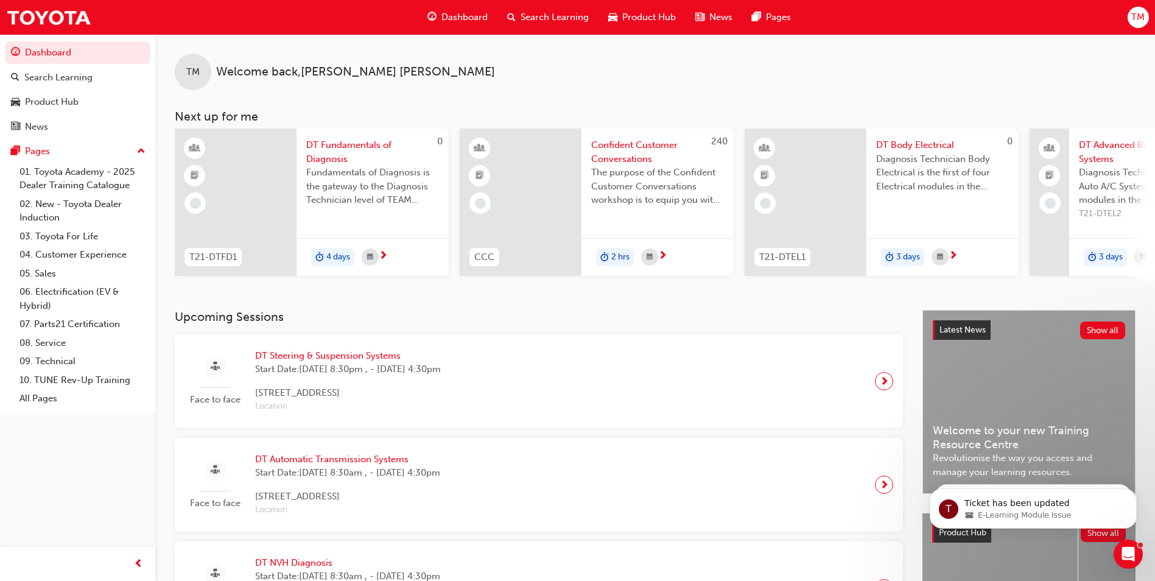
click at [335, 148] on span "DT Fundamentals of Diagnosis" at bounding box center [372, 151] width 133 height 27
click at [298, 363] on span "DT Steering & Suspension Systems" at bounding box center [348, 356] width 186 height 14
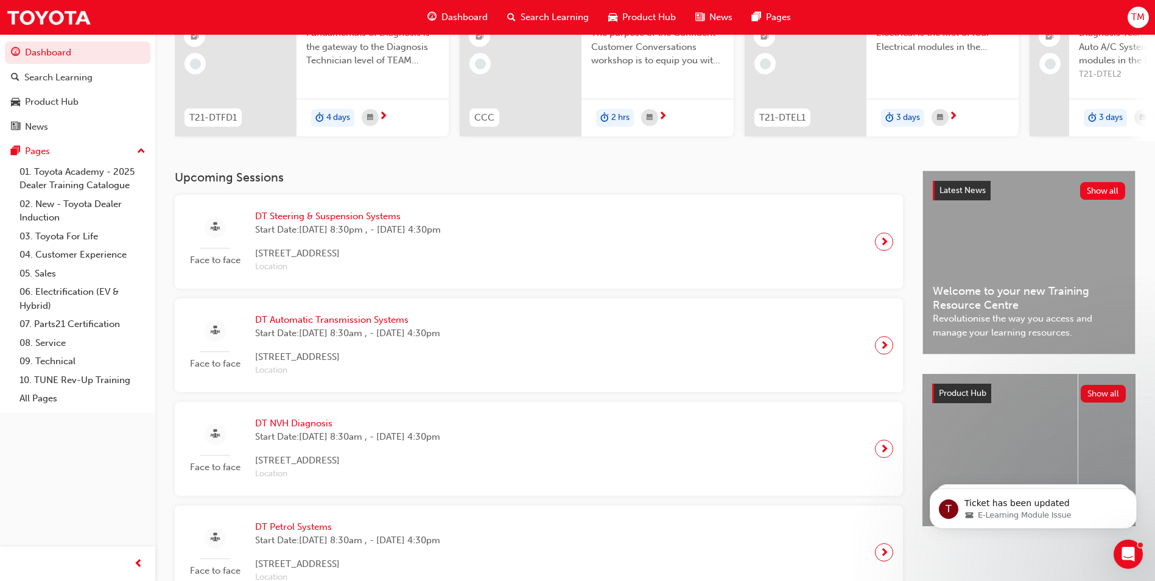
scroll to position [183, 0]
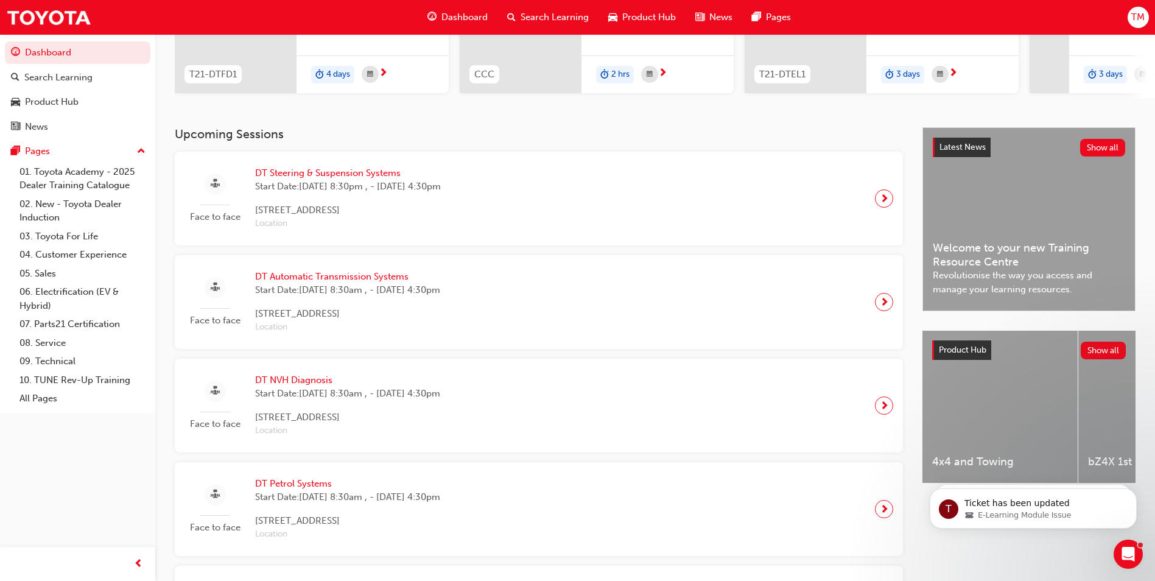
click at [316, 387] on span "DT NVH Diagnosis" at bounding box center [347, 380] width 185 height 14
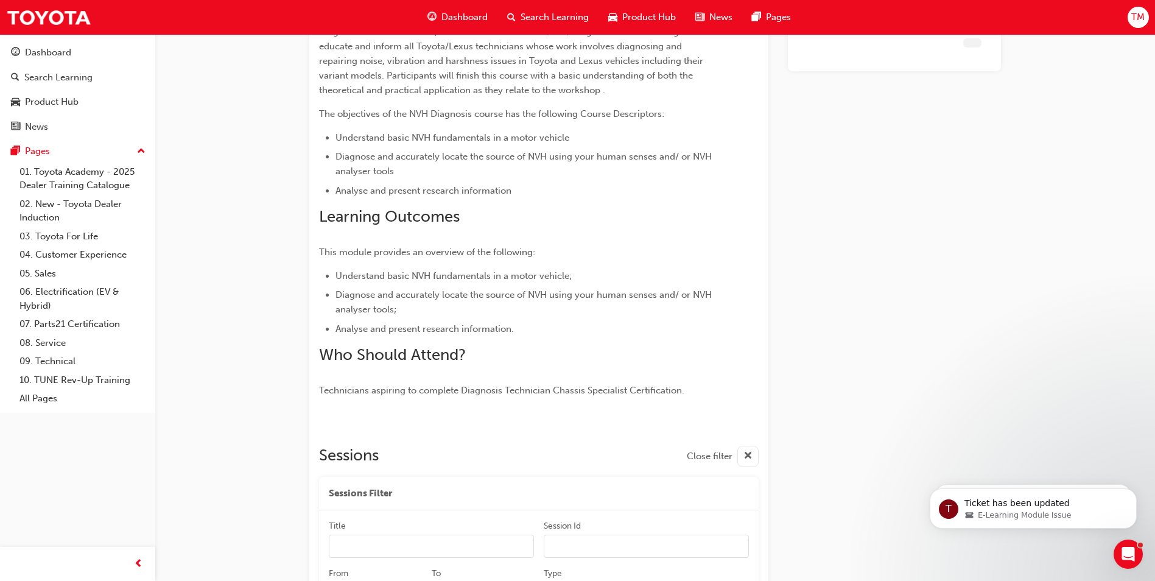
scroll to position [1601, 0]
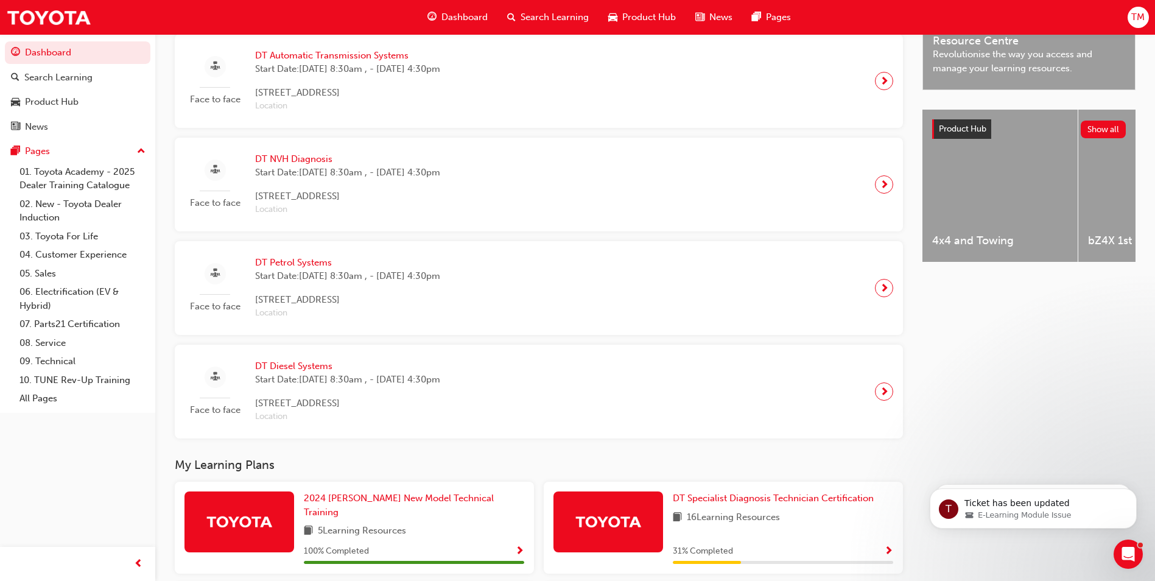
scroll to position [233, 0]
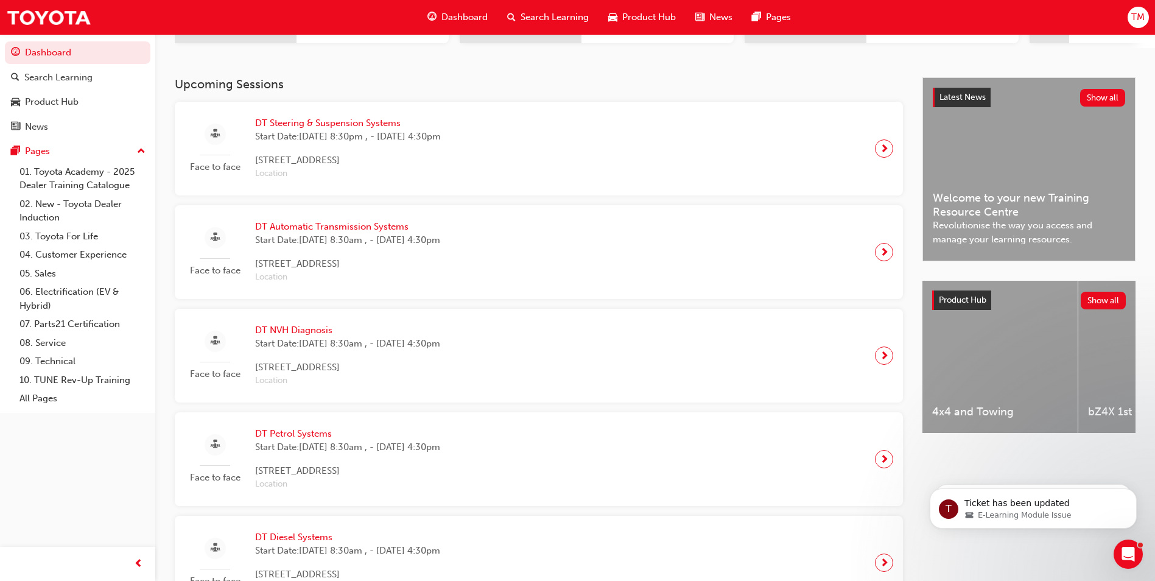
click at [308, 123] on span "DT Steering & Suspension Systems" at bounding box center [348, 123] width 186 height 14
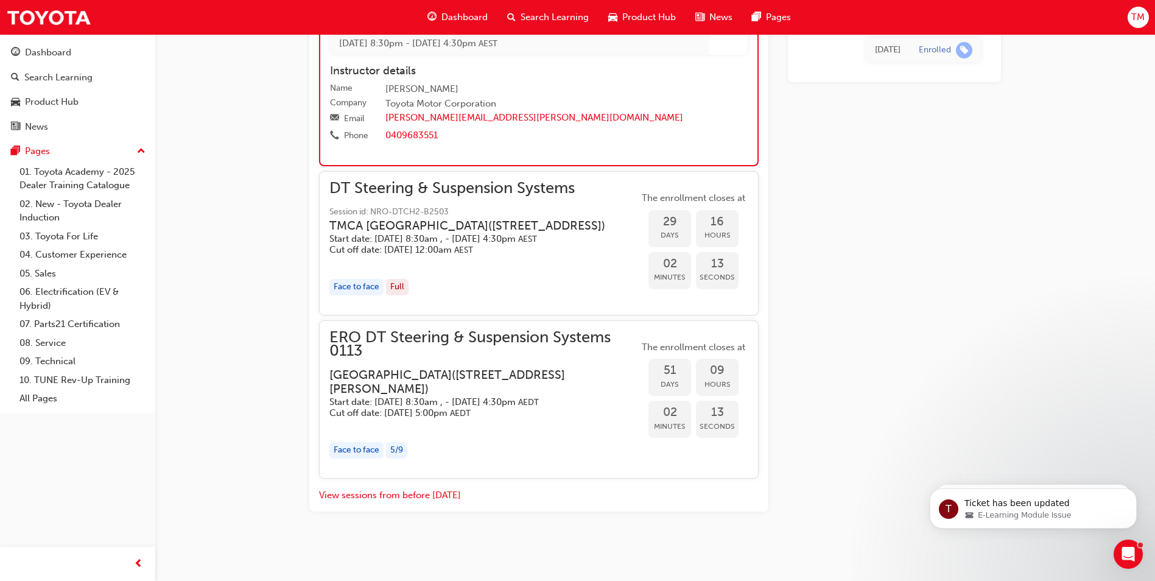
scroll to position [1502, 0]
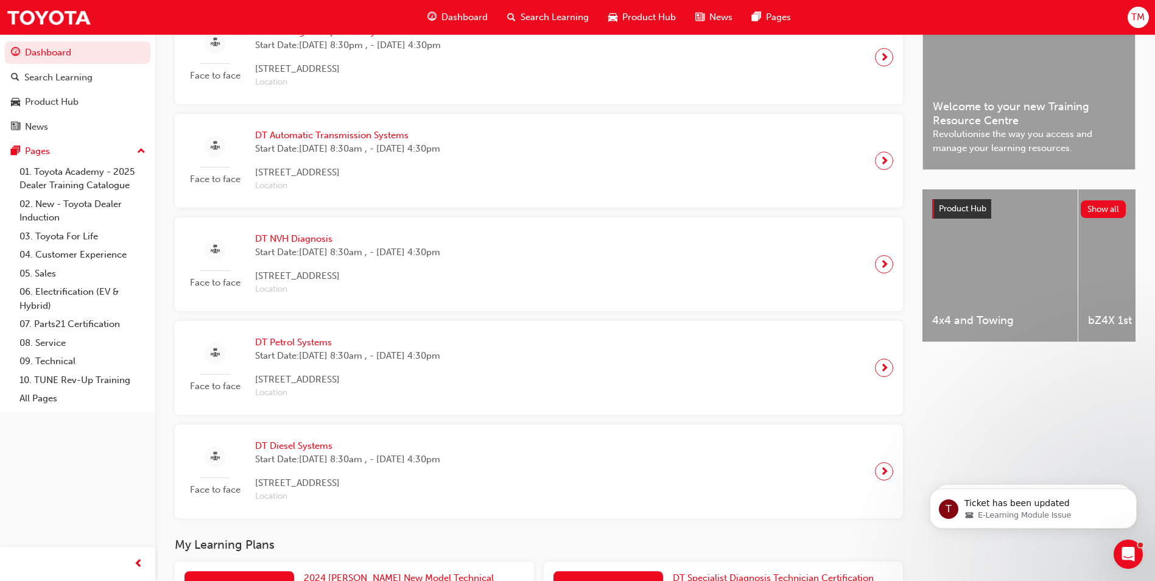
scroll to position [233, 0]
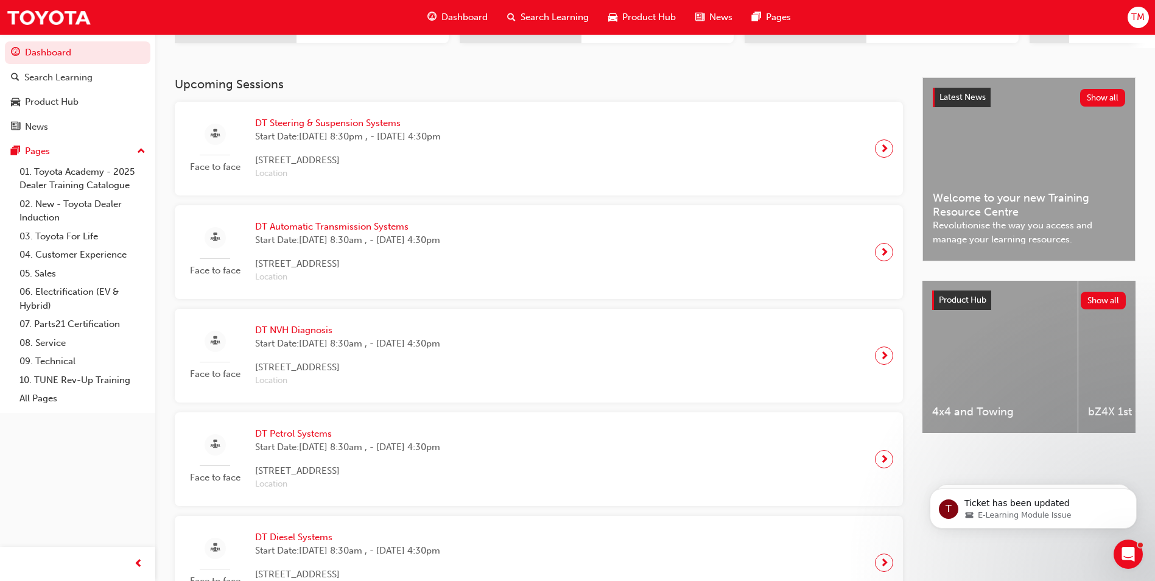
click at [311, 226] on span "DT Automatic Transmission Systems" at bounding box center [347, 227] width 185 height 14
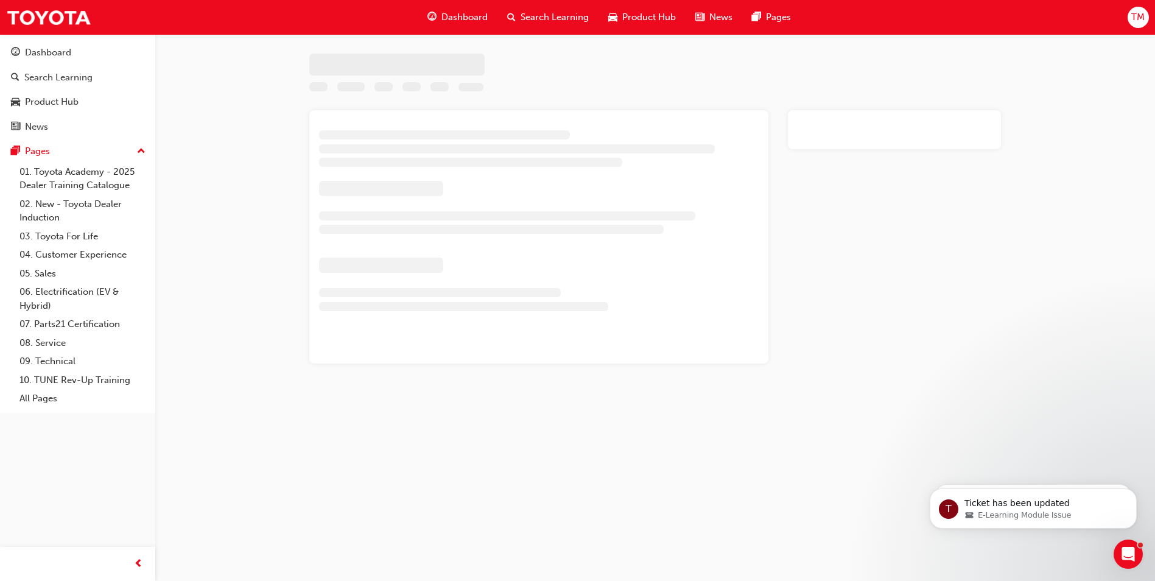
scroll to position [1351, 0]
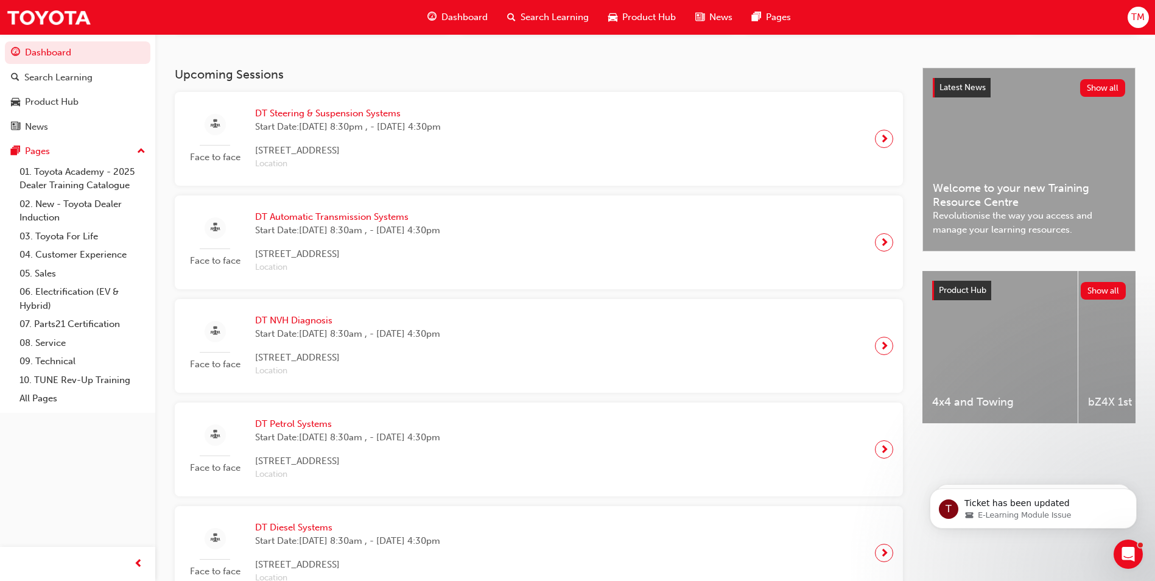
scroll to position [233, 0]
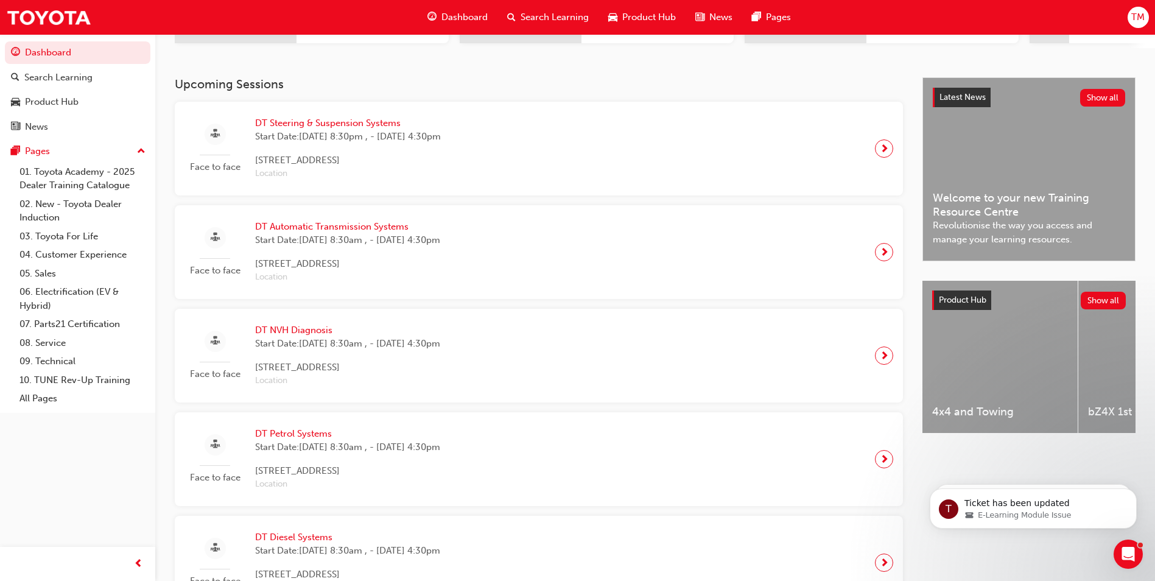
click at [293, 433] on span "DT Petrol Systems" at bounding box center [347, 434] width 185 height 14
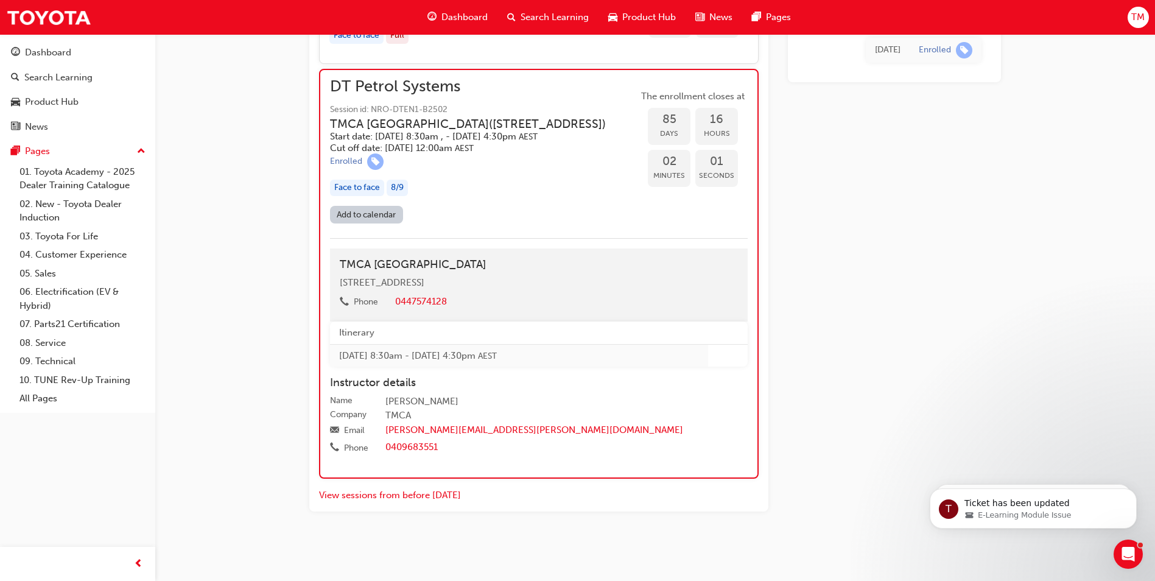
scroll to position [1345, 0]
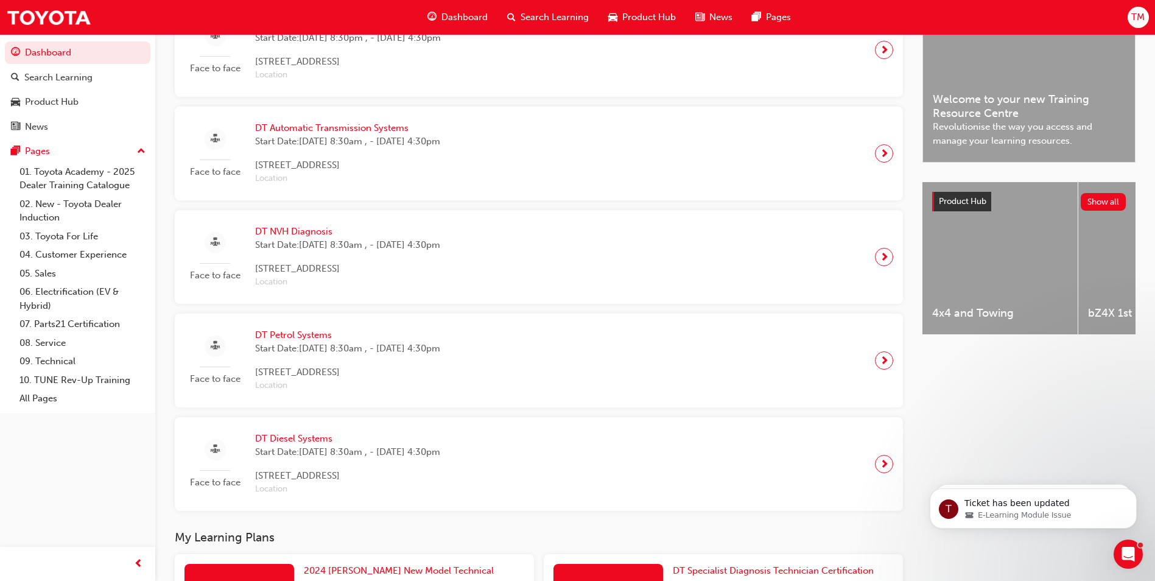
scroll to position [476, 0]
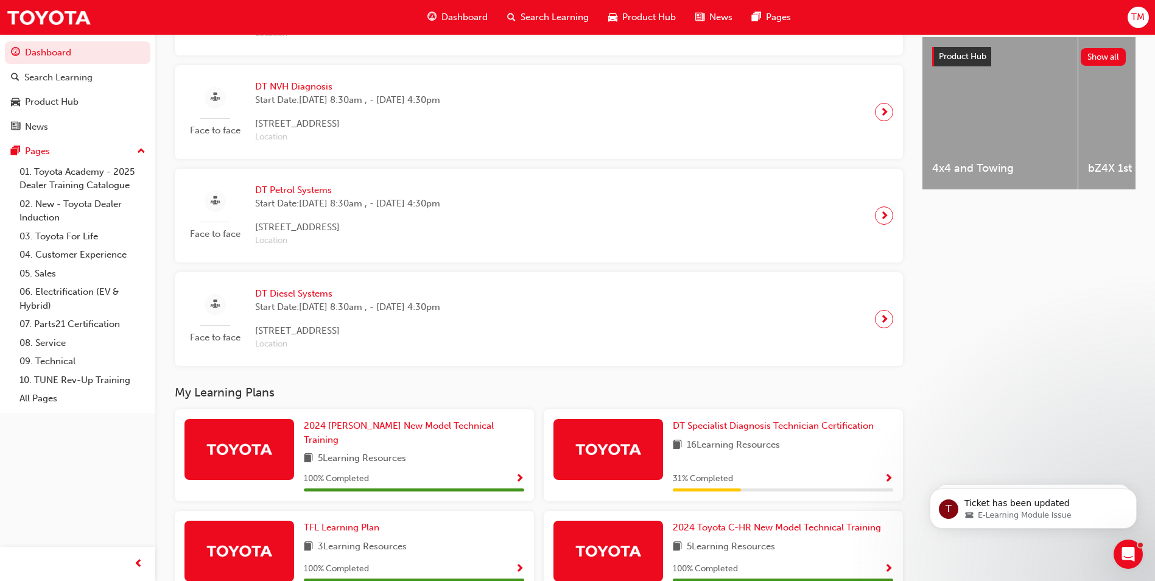
click at [312, 295] on span "DT Diesel Systems" at bounding box center [347, 294] width 185 height 14
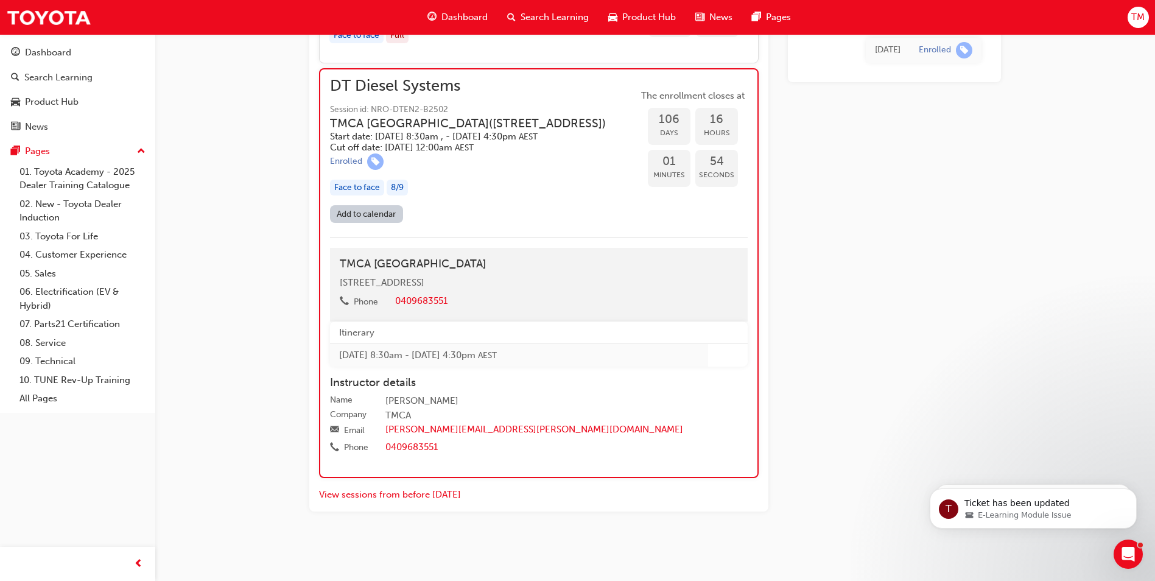
scroll to position [1143, 0]
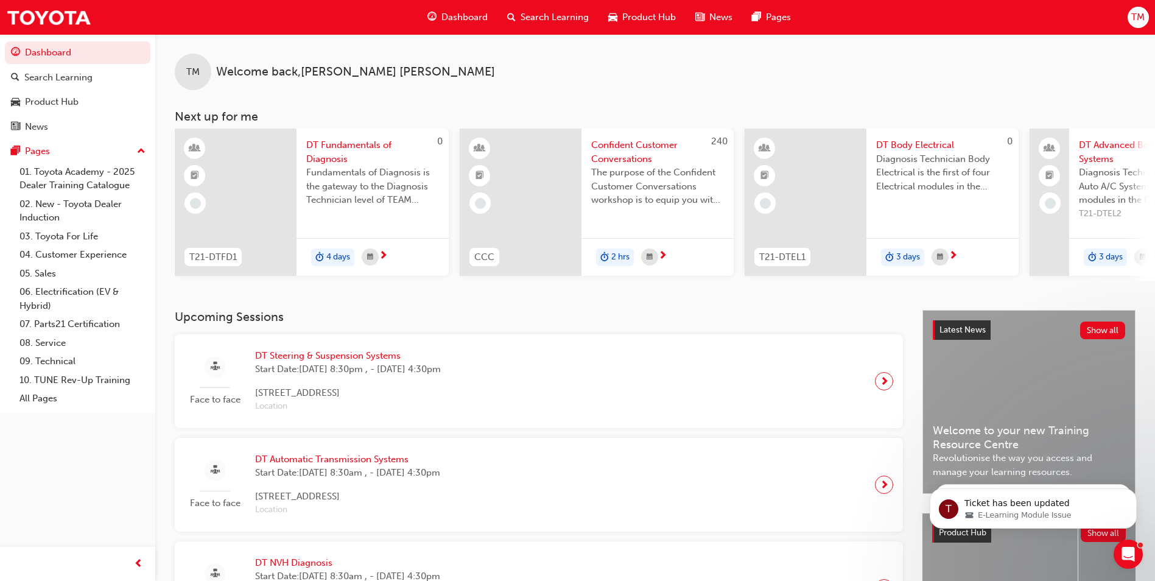
click at [888, 141] on span "DT Body Electrical" at bounding box center [942, 145] width 133 height 14
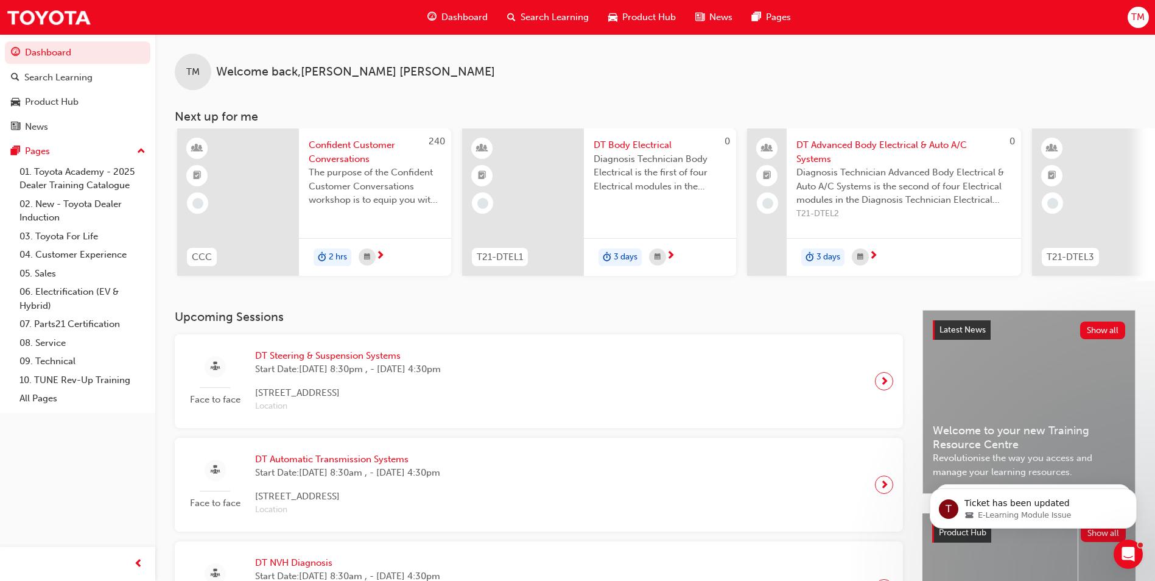
scroll to position [0, 333]
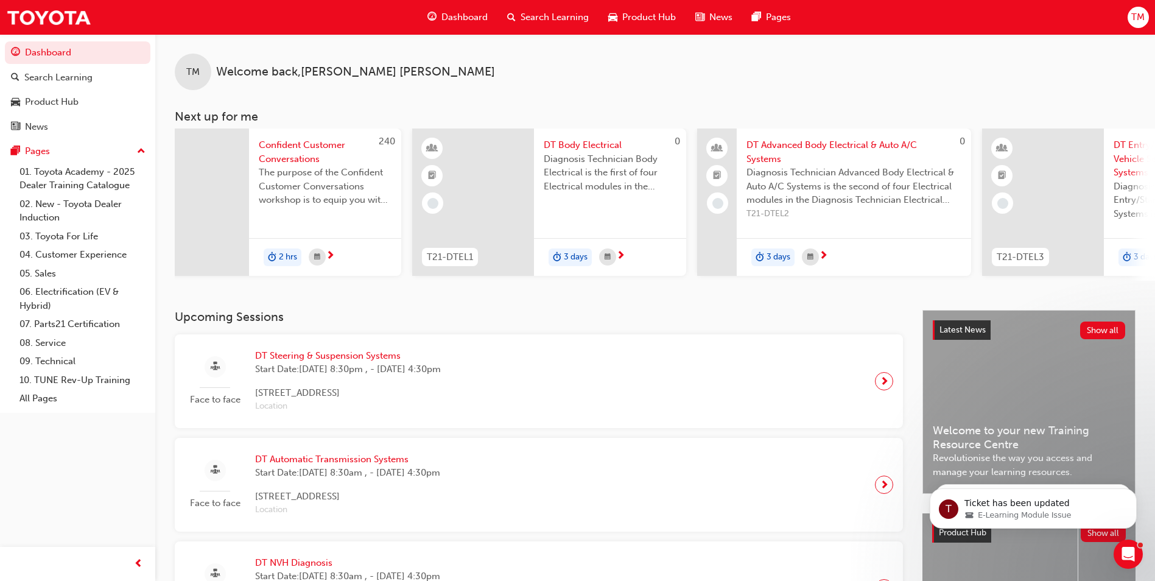
click at [739, 302] on div "TM Welcome back , [PERSON_NAME] Next up for me 0 T21-DTFD1 DT Fundamentals of D…" at bounding box center [655, 172] width 1000 height 276
click at [734, 286] on div "TM Welcome back , [PERSON_NAME] Next up for me 0 T21-DTFD1 DT Fundamentals of D…" at bounding box center [655, 172] width 1000 height 276
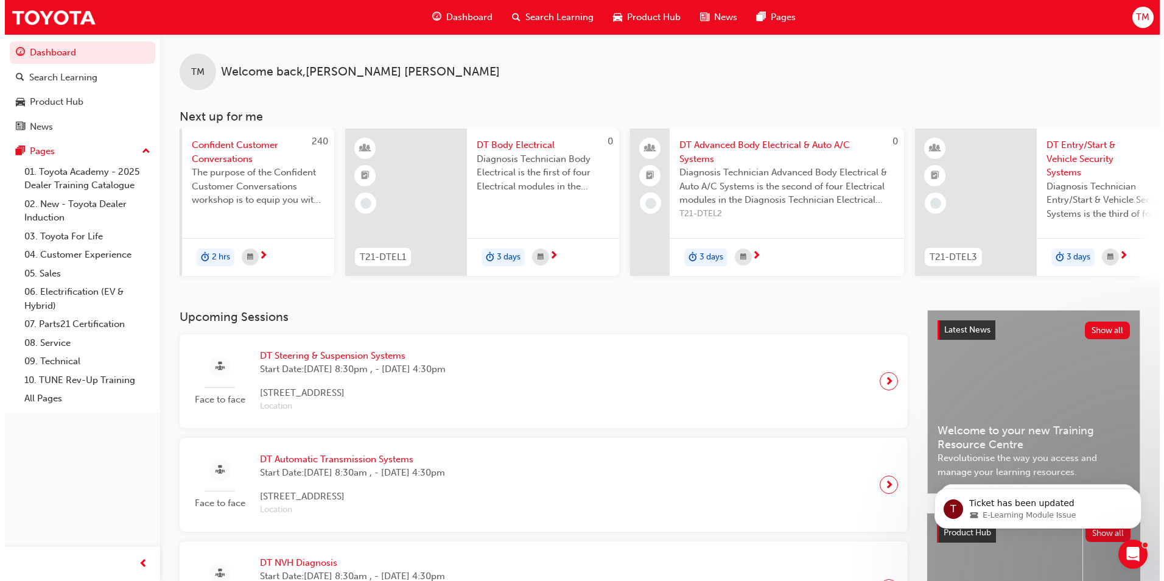
scroll to position [0, 405]
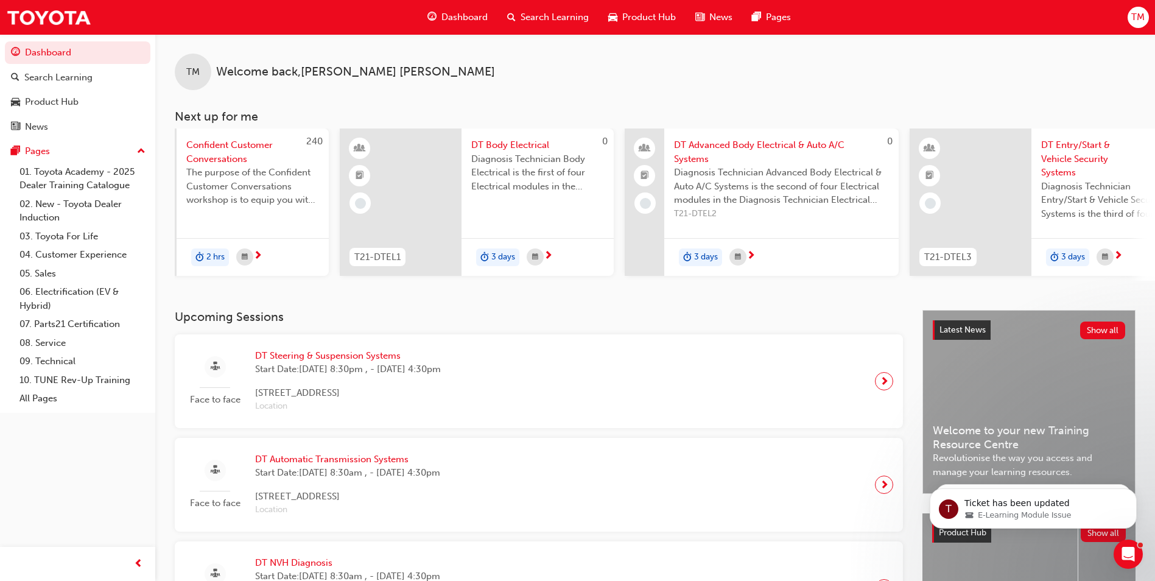
click at [743, 147] on span "DT Advanced Body Electrical & Auto A/C Systems" at bounding box center [781, 151] width 215 height 27
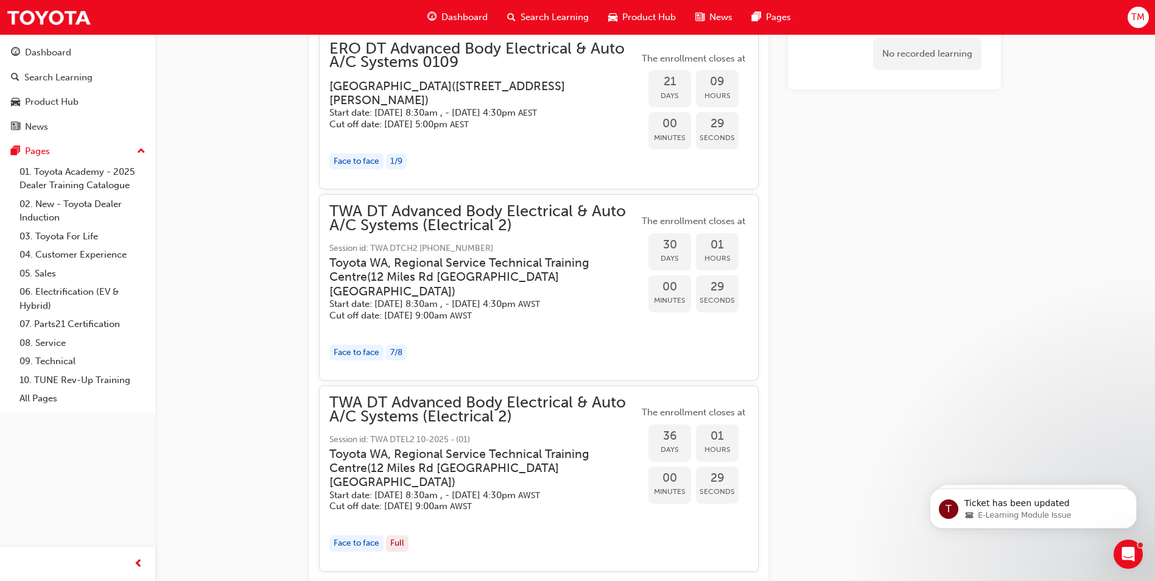
scroll to position [974, 0]
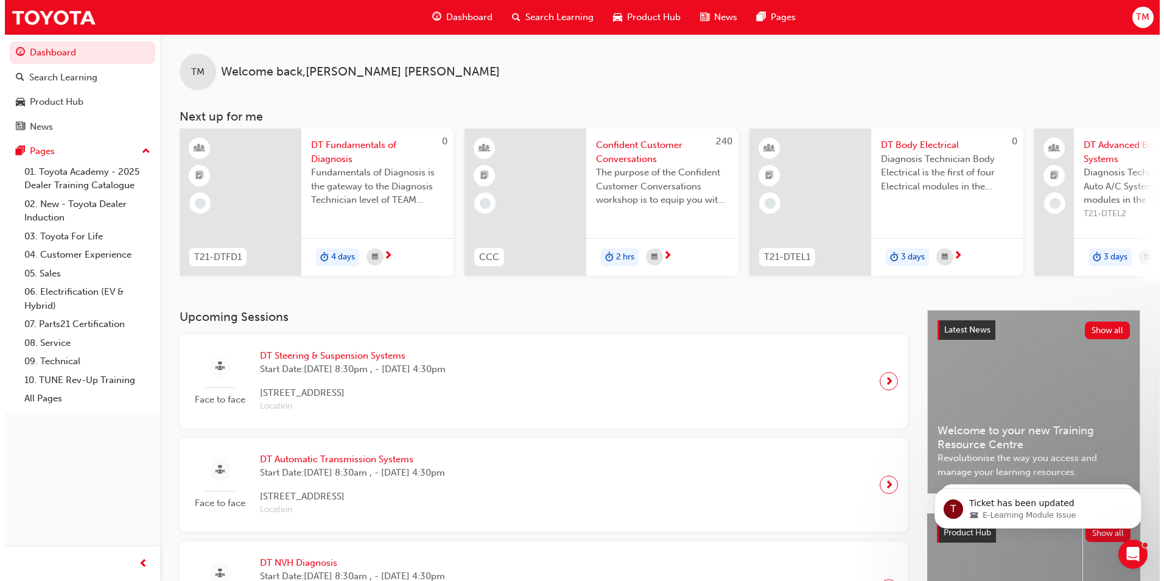
scroll to position [0, 728]
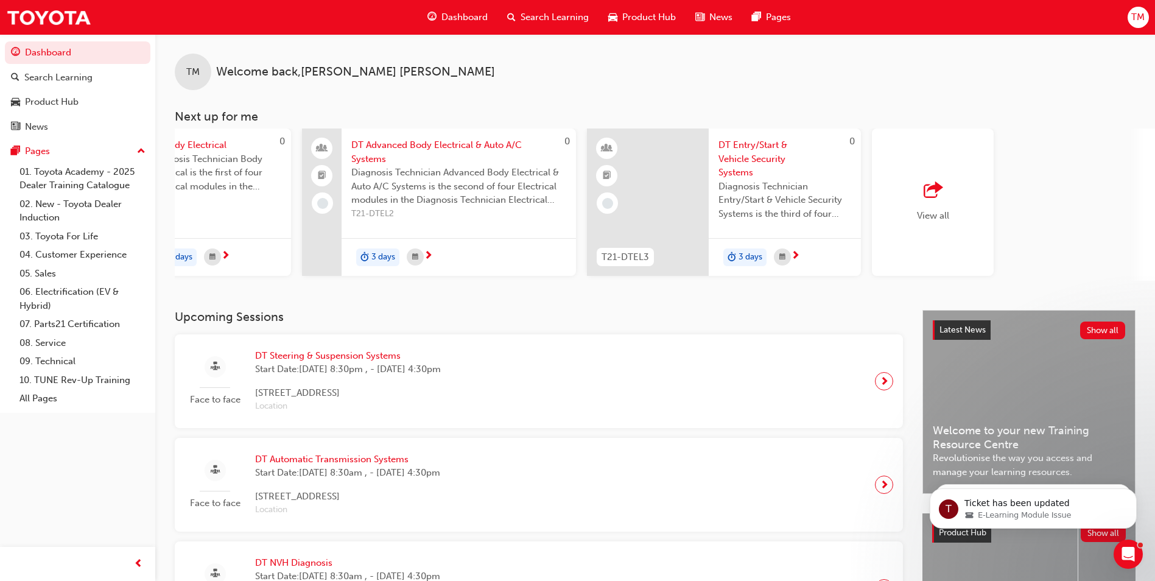
click at [745, 158] on span "DT Entry/Start & Vehicle Security Systems" at bounding box center [785, 158] width 133 height 41
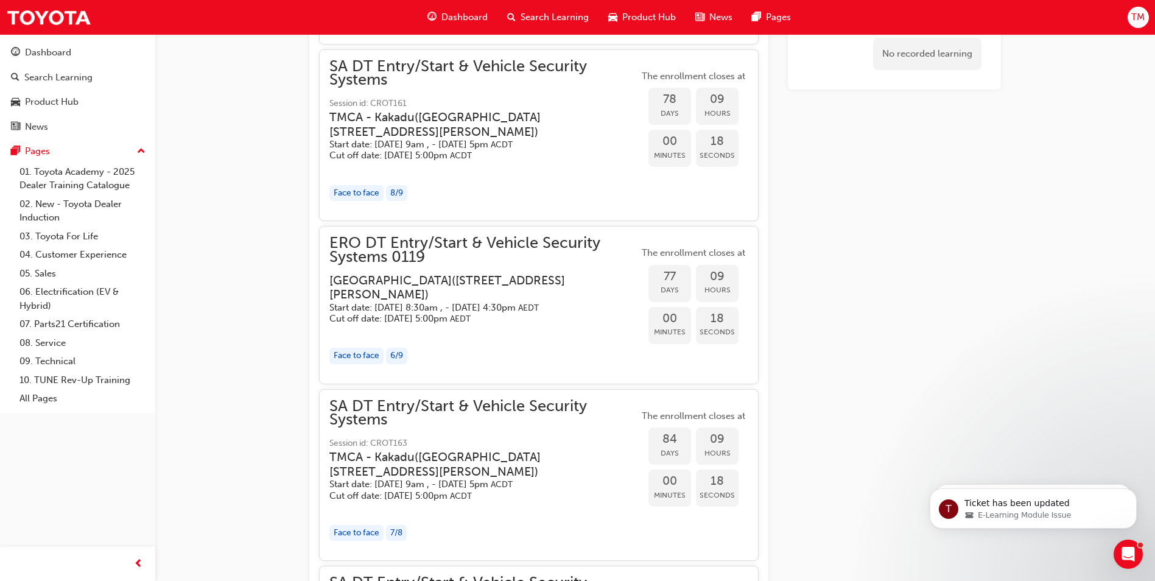
scroll to position [1080, 0]
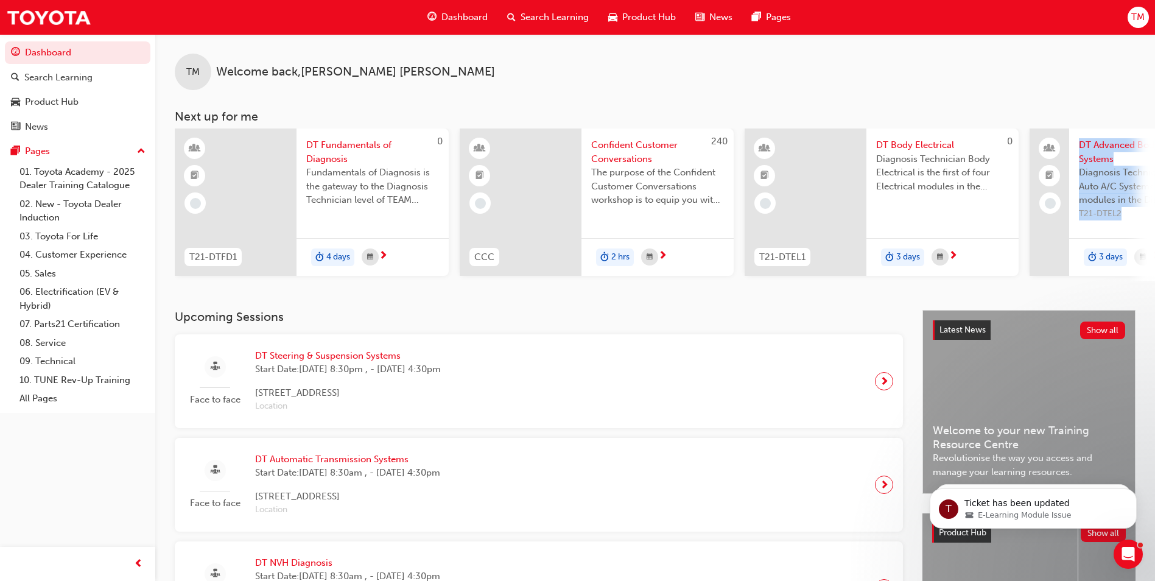
drag, startPoint x: 1029, startPoint y: 280, endPoint x: 1096, endPoint y: 280, distance: 67.0
click at [1096, 280] on div "0 T21-DTFD1 DT Fundamentals of Diagnosis Fundamentals of Diagnosis is the gatew…" at bounding box center [1029, 204] width 1708 height 152
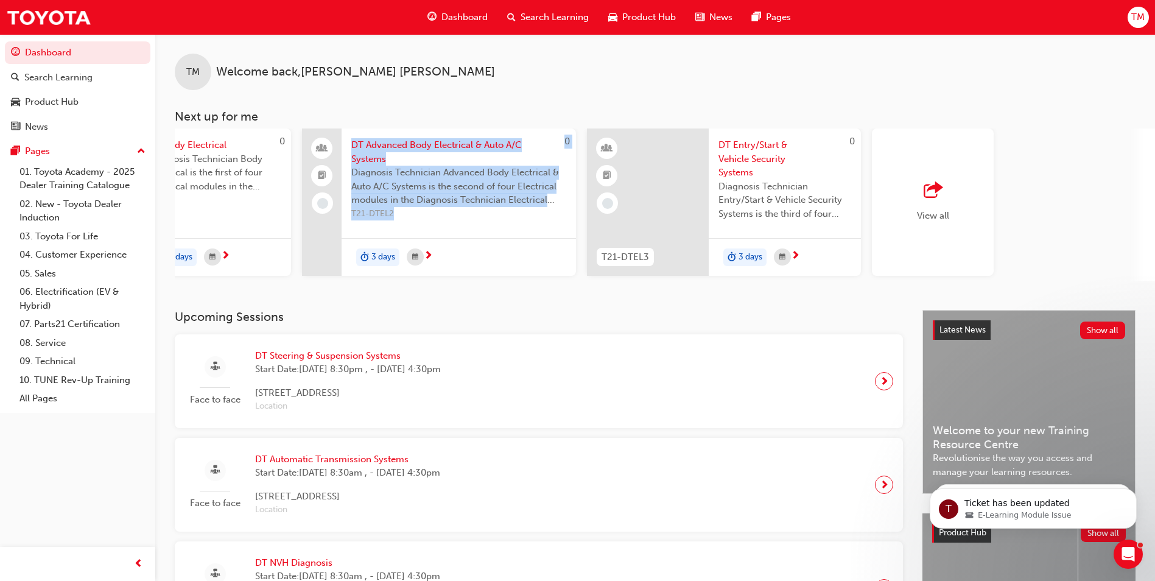
drag, startPoint x: 891, startPoint y: 280, endPoint x: 842, endPoint y: 282, distance: 49.4
click at [851, 281] on div "0 T21-DTFD1 DT Fundamentals of Diagnosis Fundamentals of Diagnosis is the gatew…" at bounding box center [665, 204] width 980 height 152
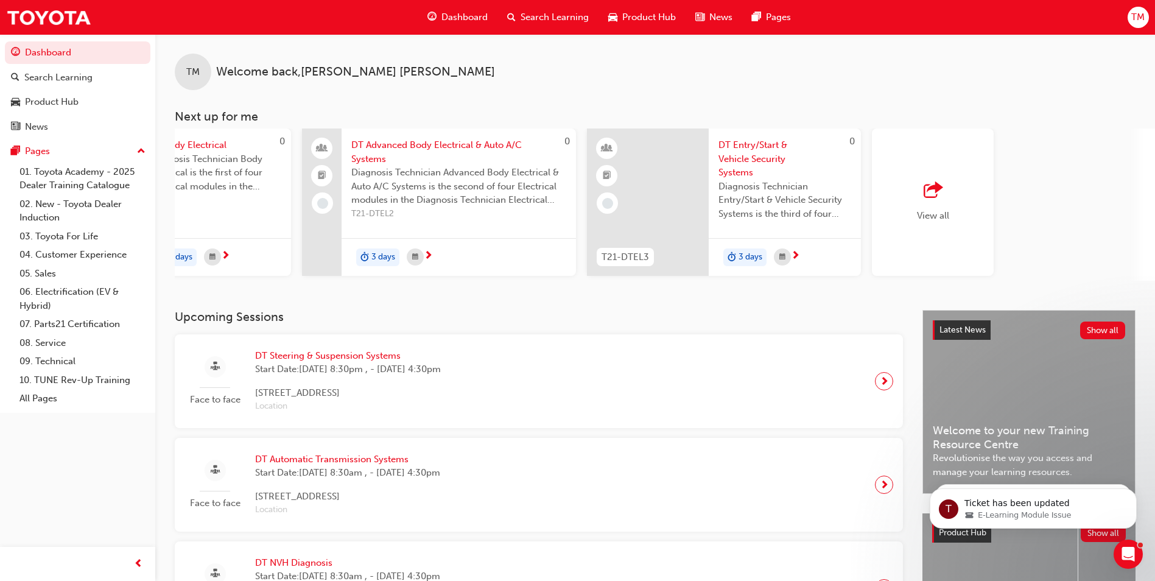
click at [752, 303] on div "TM Welcome back , [PERSON_NAME] Next up for me 0 T21-DTFD1 DT Fundamentals of D…" at bounding box center [655, 172] width 1000 height 276
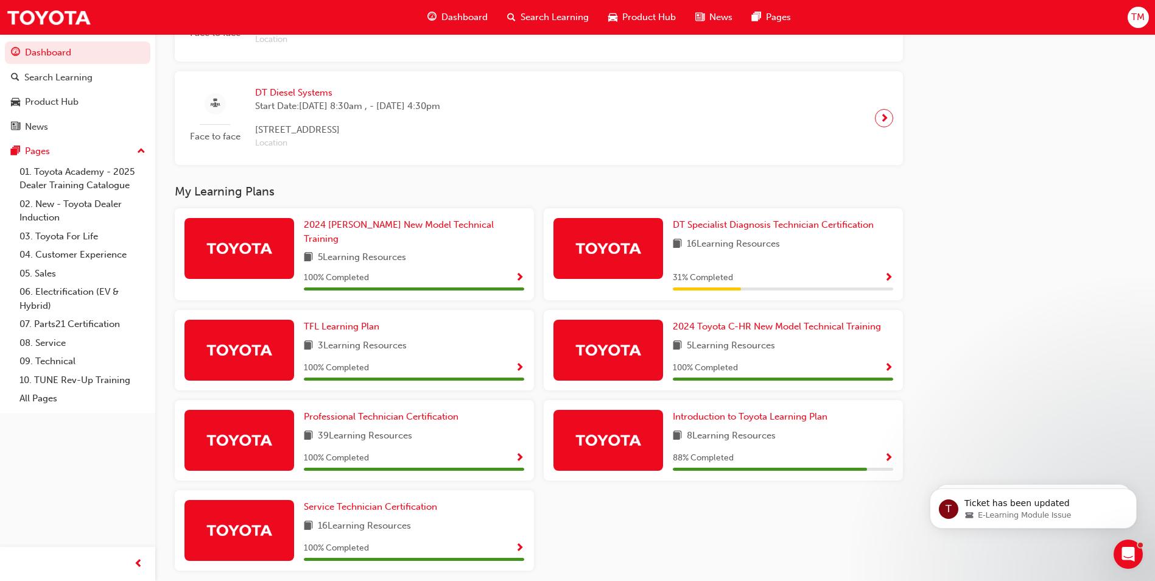
scroll to position [720, 0]
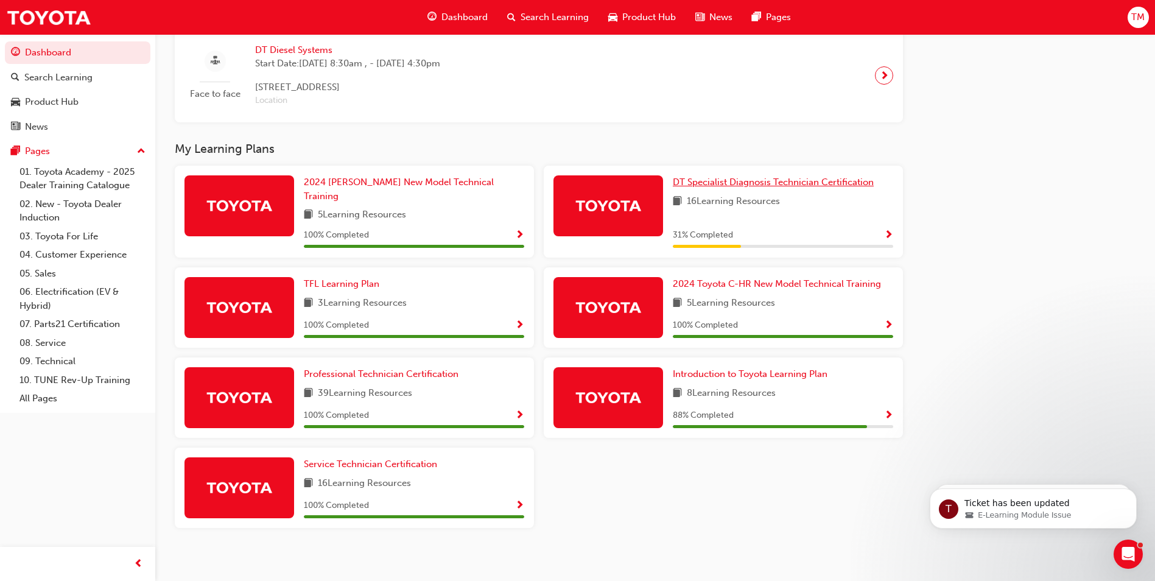
click at [745, 186] on span "DT Specialist Diagnosis Technician Certification" at bounding box center [773, 182] width 201 height 11
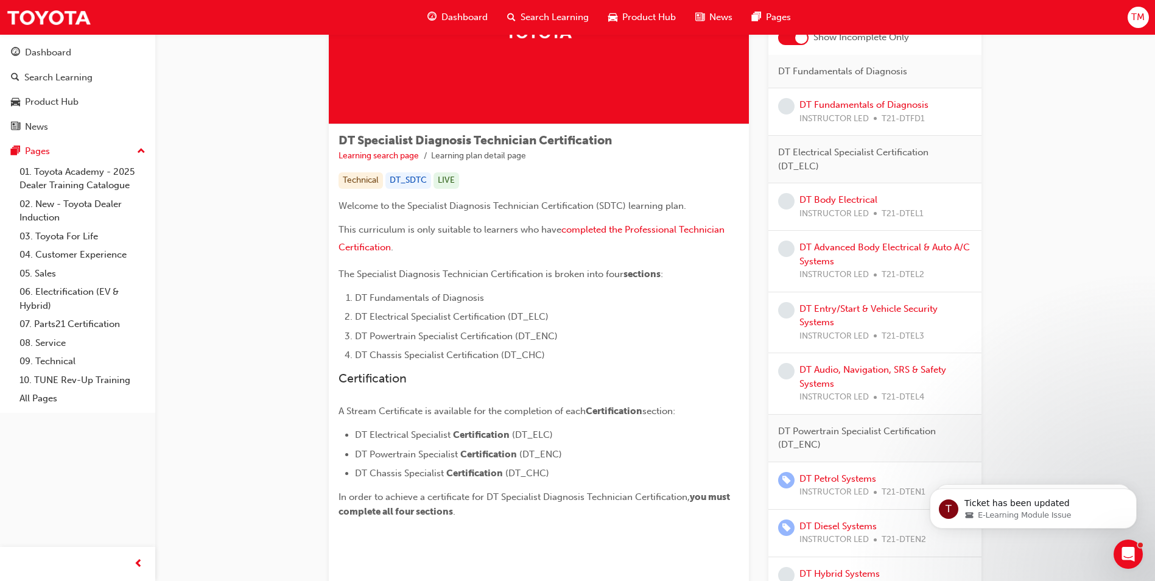
scroll to position [183, 0]
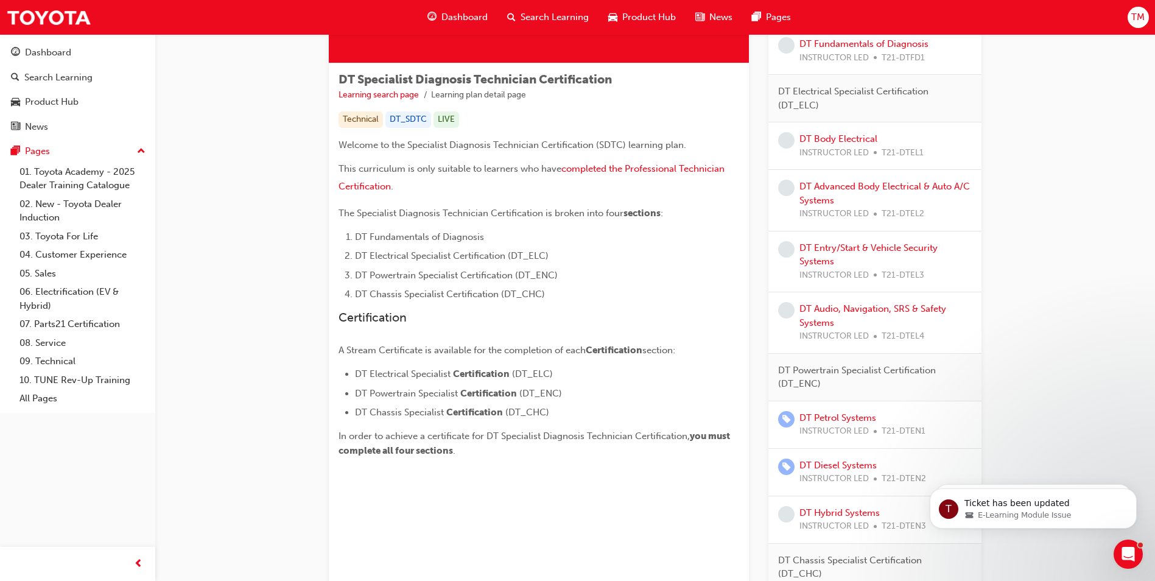
click at [477, 195] on p "This curriculum is only suitable to learners who have completed the Professiona…" at bounding box center [539, 178] width 401 height 35
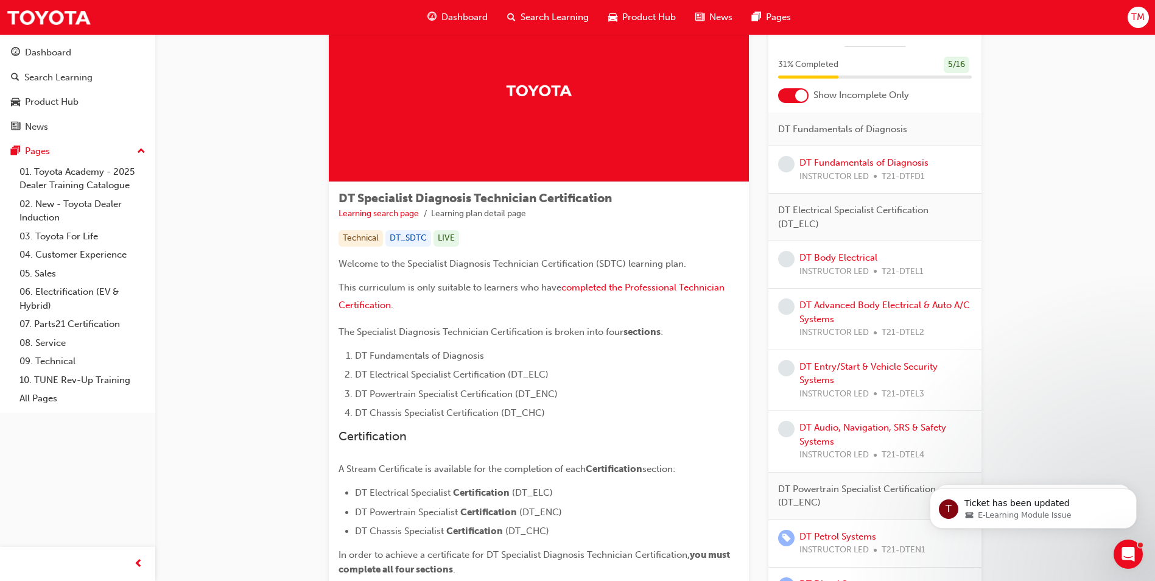
scroll to position [0, 0]
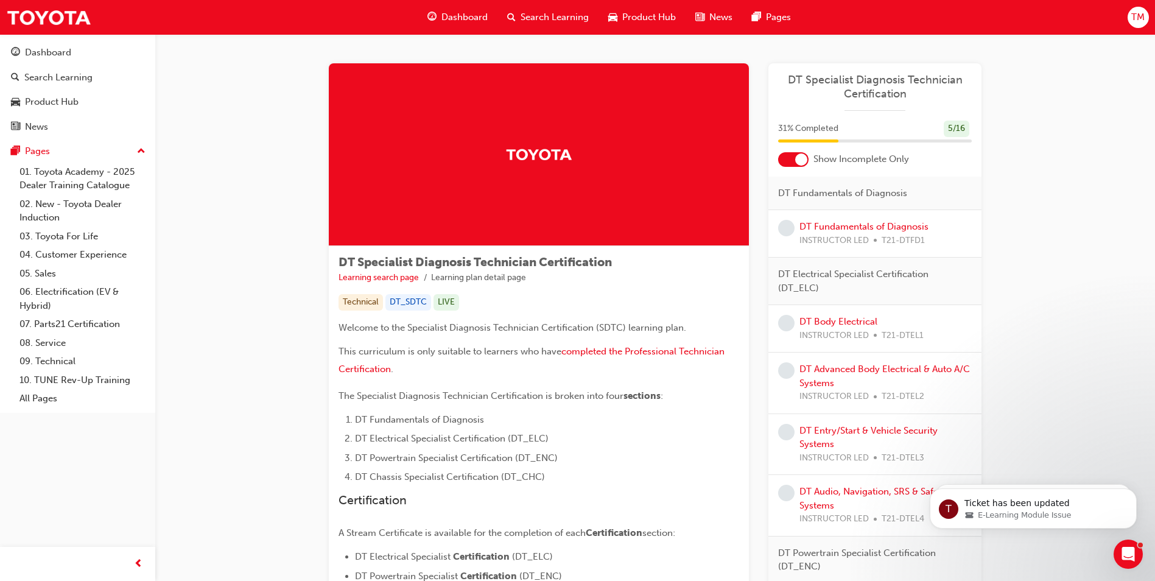
click at [1136, 18] on span "TM" at bounding box center [1138, 17] width 13 height 14
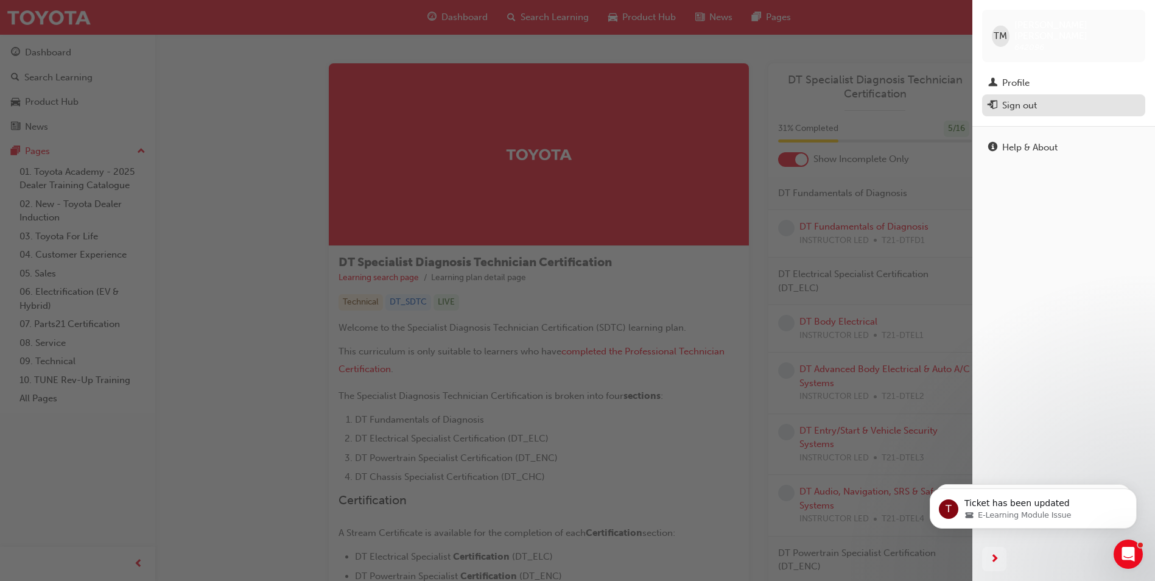
click at [1024, 99] on div "Sign out" at bounding box center [1019, 106] width 35 height 14
